Goal: Information Seeking & Learning: Learn about a topic

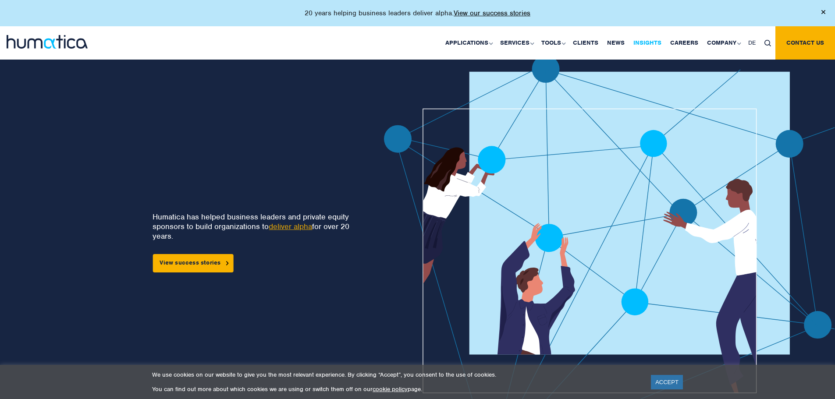
click at [639, 41] on link "Insights" at bounding box center [647, 42] width 37 height 33
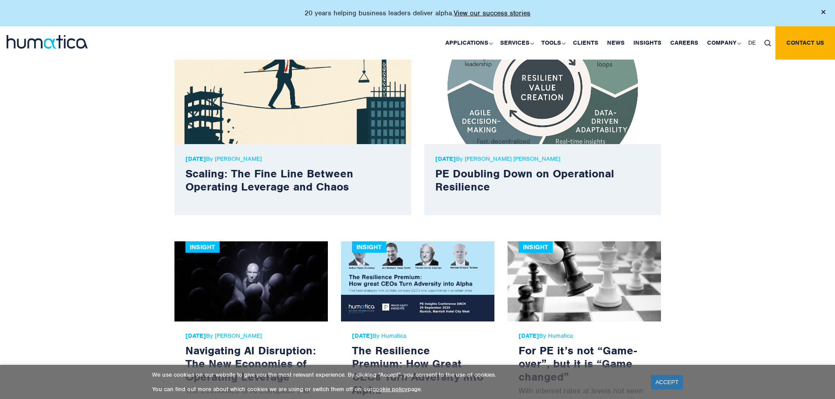
scroll to position [219, 0]
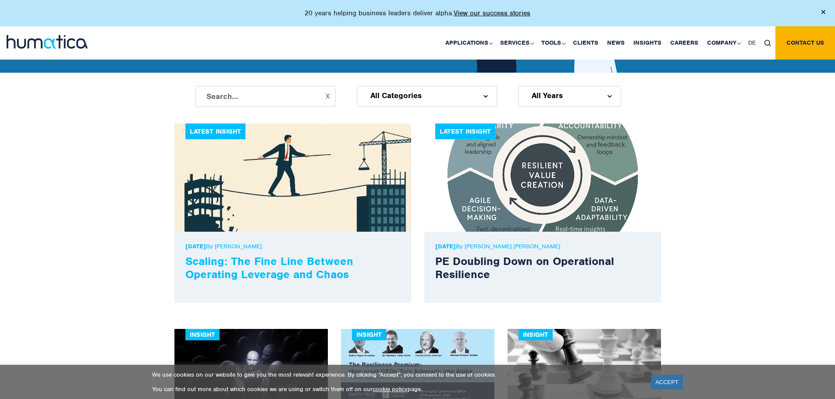
click at [258, 262] on link "Scaling: The Fine Line Between Operating Leverage and Chaos" at bounding box center [269, 267] width 168 height 27
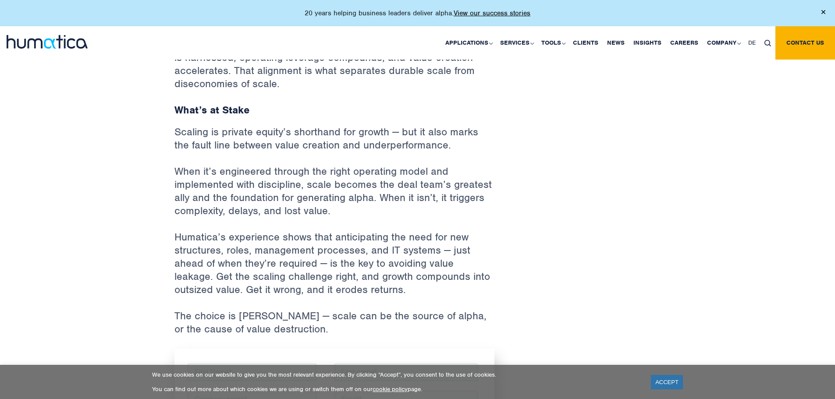
scroll to position [1490, 0]
